Goal: Task Accomplishment & Management: Complete application form

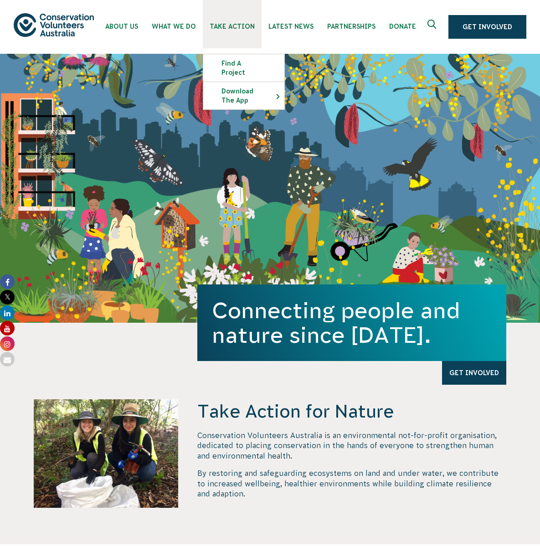
click at [231, 27] on span "Take Action" at bounding box center [232, 26] width 45 height 7
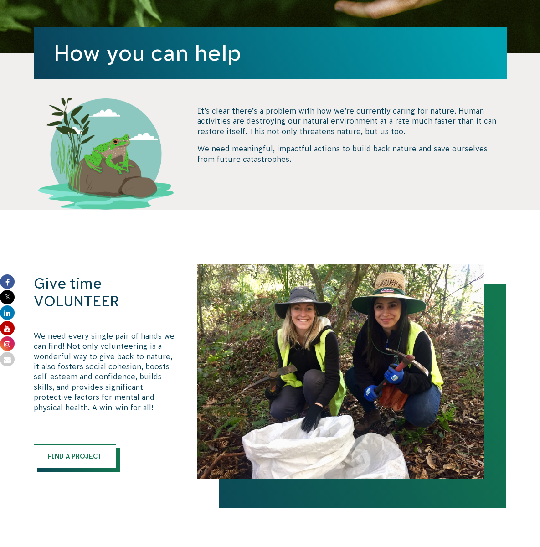
scroll to position [410, 0]
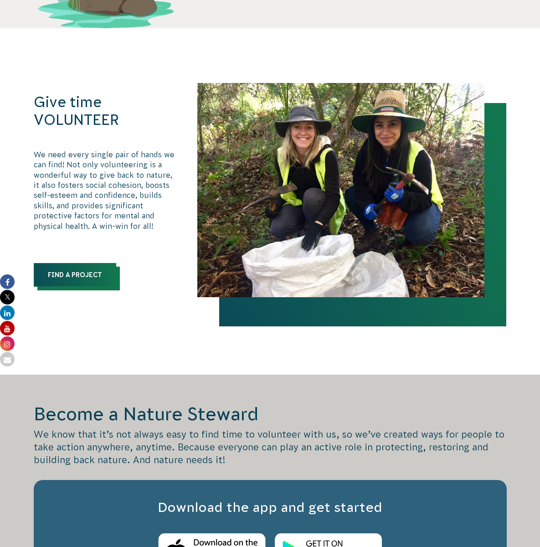
click at [71, 274] on link "Find a Project" at bounding box center [75, 275] width 83 height 24
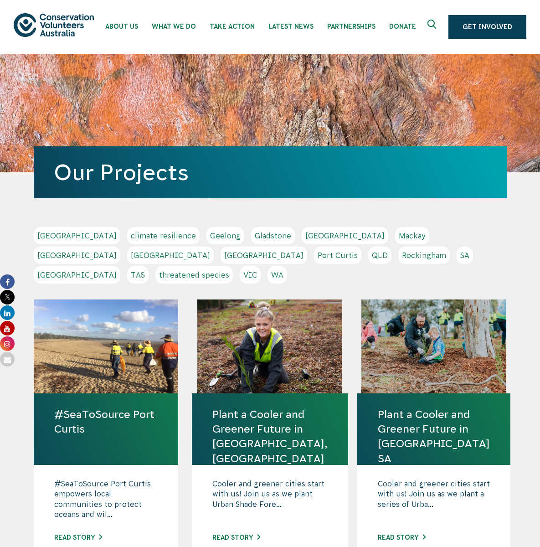
click at [261, 266] on link "VIC" at bounding box center [250, 274] width 21 height 17
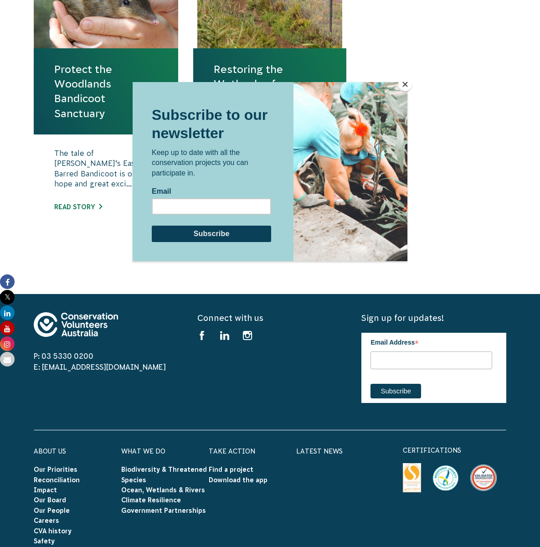
scroll to position [410, 0]
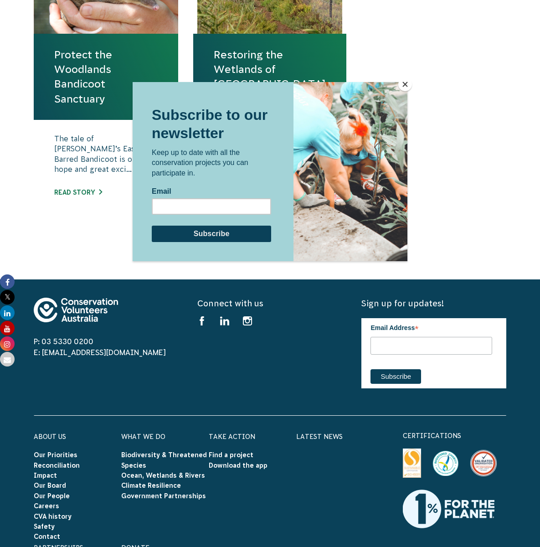
click at [405, 84] on button "Close" at bounding box center [406, 85] width 14 height 14
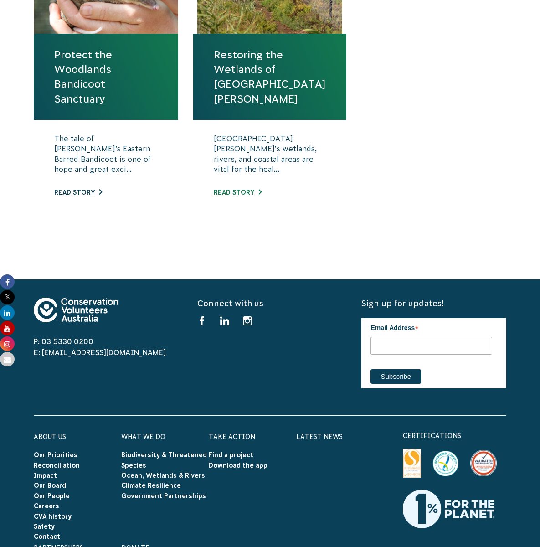
click at [77, 192] on link "Read story" at bounding box center [78, 192] width 48 height 7
click at [239, 191] on link "Read story" at bounding box center [238, 192] width 48 height 7
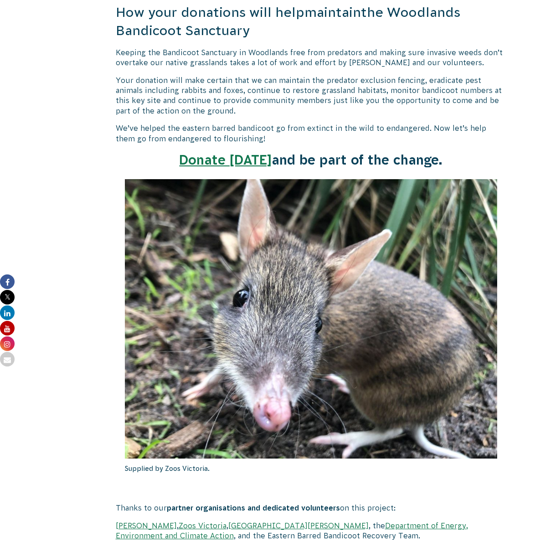
scroll to position [1231, 0]
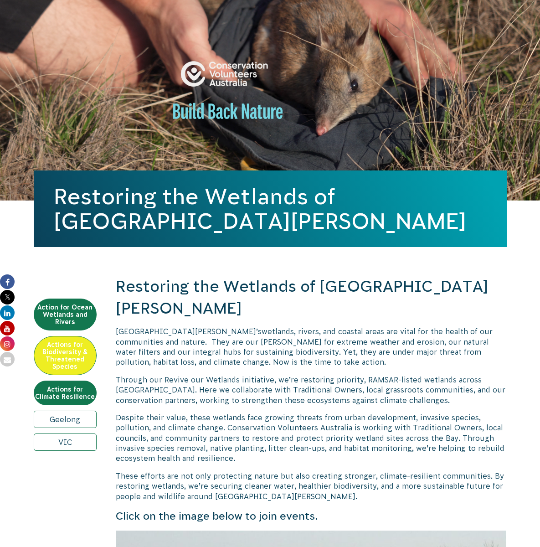
scroll to position [410, 0]
